Goal: Transaction & Acquisition: Purchase product/service

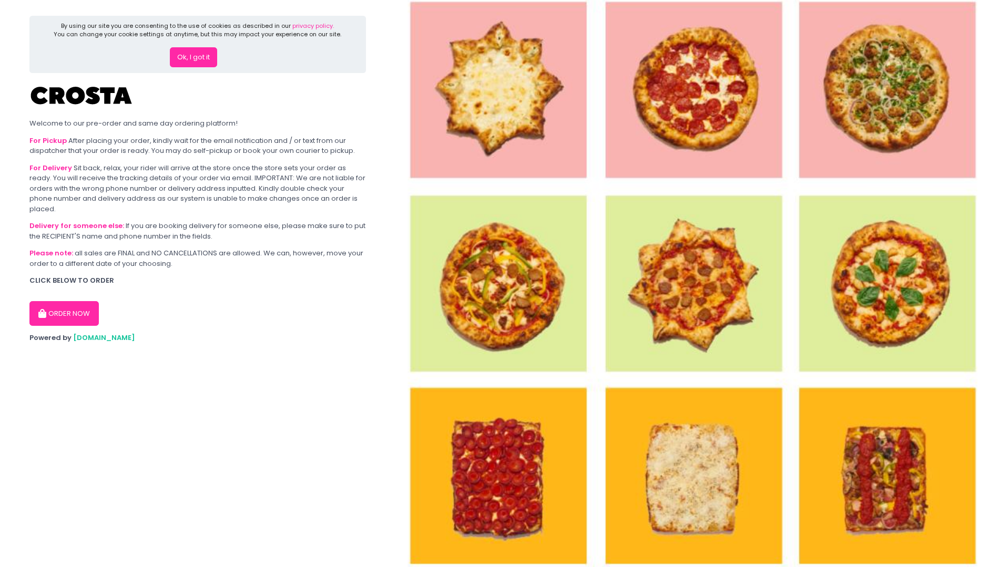
click at [75, 304] on button "ORDER NOW" at bounding box center [63, 313] width 69 height 25
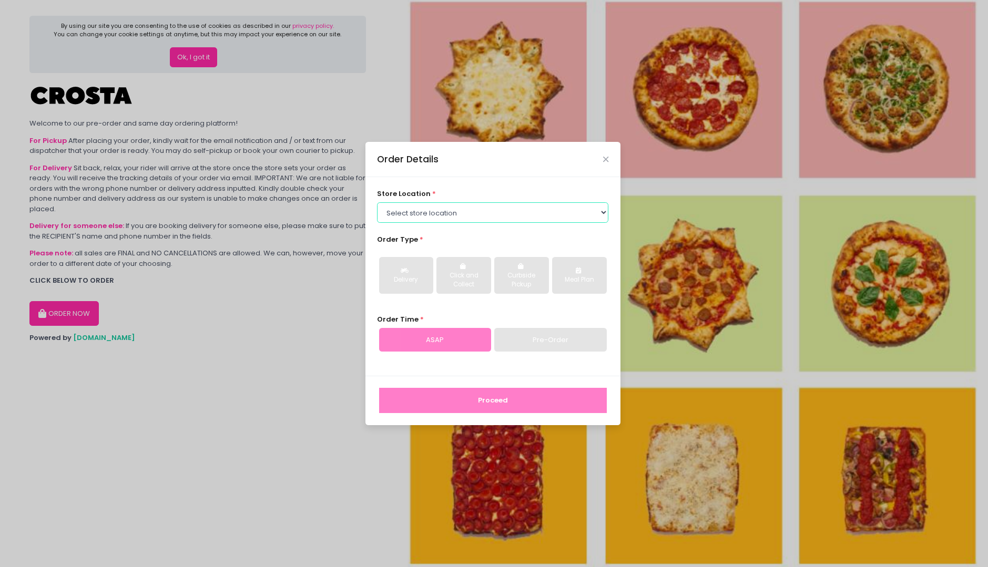
click at [473, 217] on select "Select store location Crosta Pizza - Salcedo Crosta Pizza - San Juan" at bounding box center [492, 212] width 231 height 20
select select "5fabb2e53664a8677beaeb89"
click at [377, 202] on select "Select store location Crosta Pizza - Salcedo Crosta Pizza - San Juan" at bounding box center [492, 212] width 231 height 20
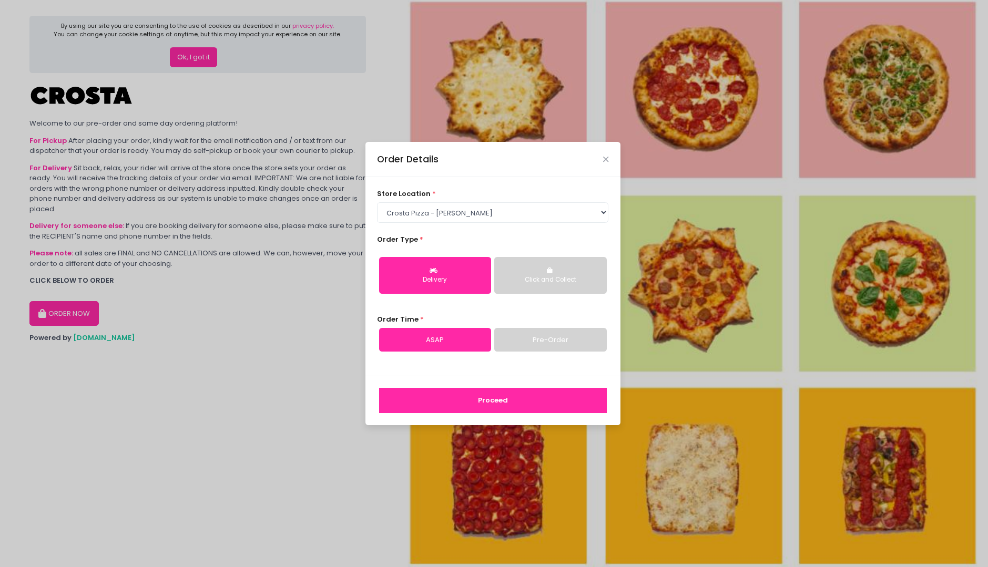
click at [454, 283] on div "Delivery" at bounding box center [434, 280] width 97 height 9
click at [458, 338] on link "ASAP" at bounding box center [435, 340] width 112 height 24
click at [511, 407] on button "Proceed" at bounding box center [493, 400] width 228 height 25
